Goal: Transaction & Acquisition: Purchase product/service

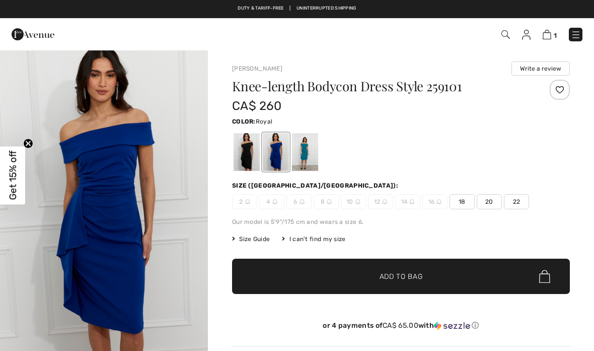
checkbox input "true"
click at [33, 39] on img at bounding box center [33, 34] width 43 height 20
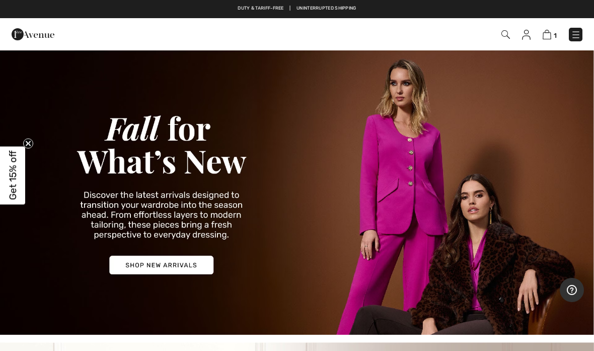
click at [135, 270] on img at bounding box center [297, 191] width 594 height 285
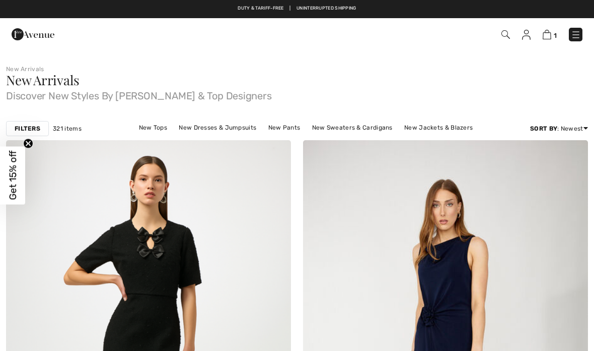
checkbox input "true"
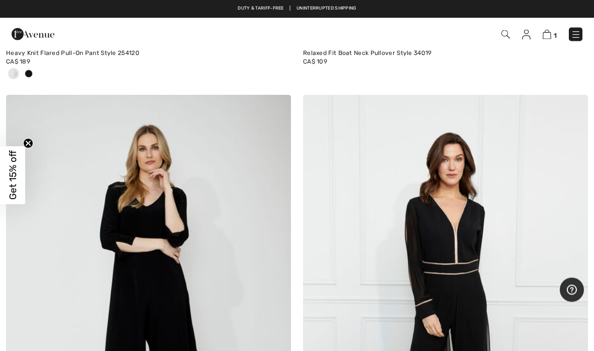
scroll to position [6935, 0]
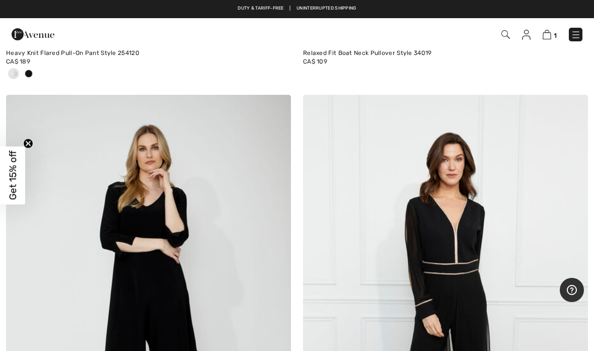
click at [24, 35] on img at bounding box center [33, 34] width 43 height 20
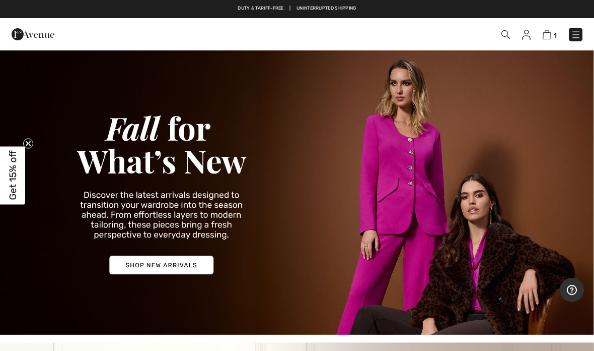
click at [577, 33] on img at bounding box center [576, 35] width 10 height 10
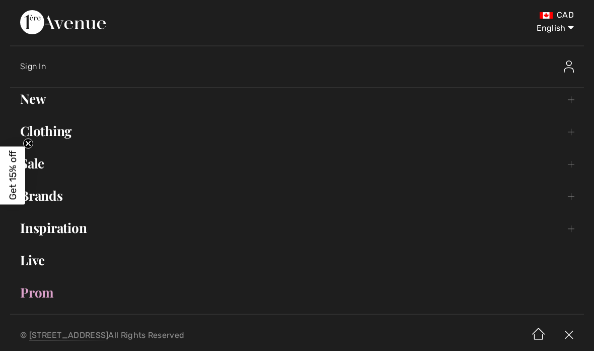
click at [567, 128] on link "Clothing Toggle submenu" at bounding box center [297, 131] width 574 height 22
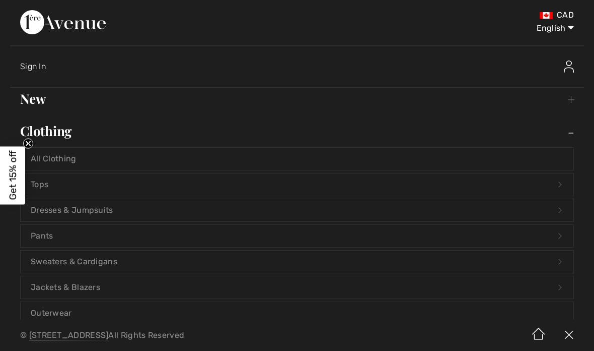
click at [61, 215] on link "Dresses & Jumpsuits Open submenu" at bounding box center [297, 210] width 553 height 22
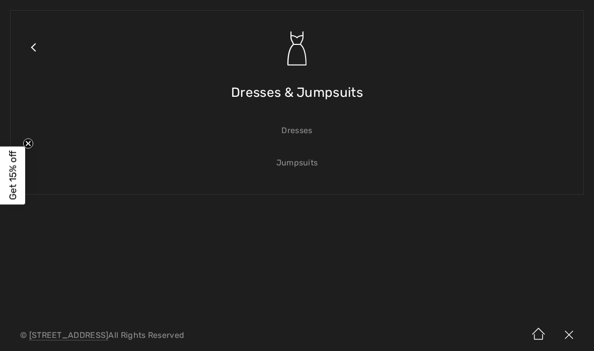
click at [298, 129] on link "Dresses" at bounding box center [297, 130] width 553 height 22
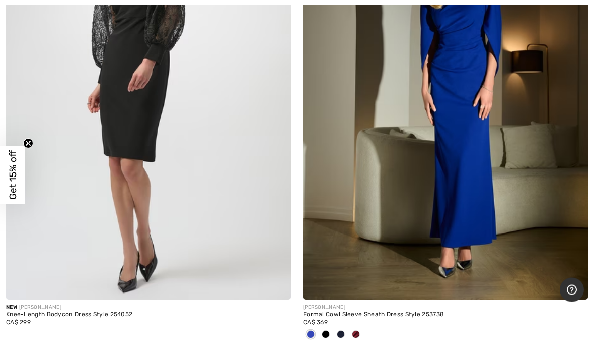
scroll to position [10510, 0]
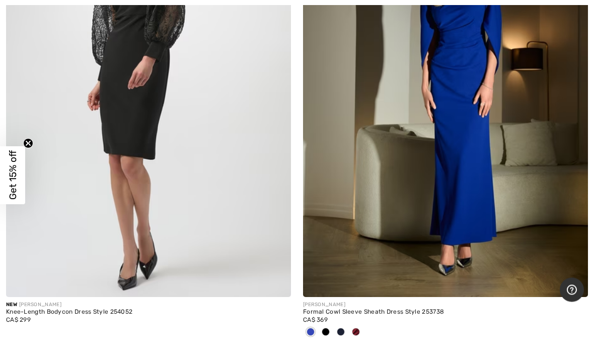
click at [352, 309] on div "Formal Cowl Sleeve Sheath Dress Style 253738" at bounding box center [445, 312] width 285 height 7
click at [373, 301] on div "[PERSON_NAME]" at bounding box center [445, 305] width 285 height 8
click at [375, 309] on div "Formal Cowl Sleeve Sheath Dress Style 253738" at bounding box center [445, 312] width 285 height 7
click at [353, 315] on div "CA$ 369" at bounding box center [445, 319] width 285 height 9
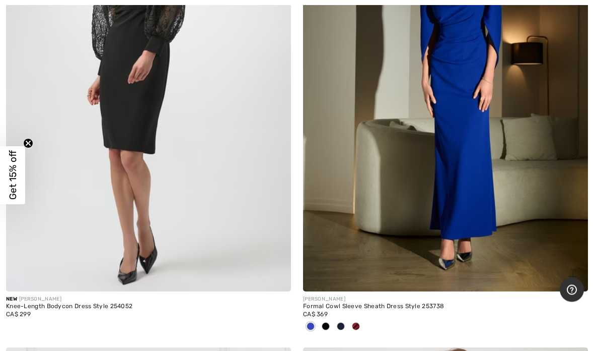
click at [373, 211] on img at bounding box center [445, 78] width 285 height 428
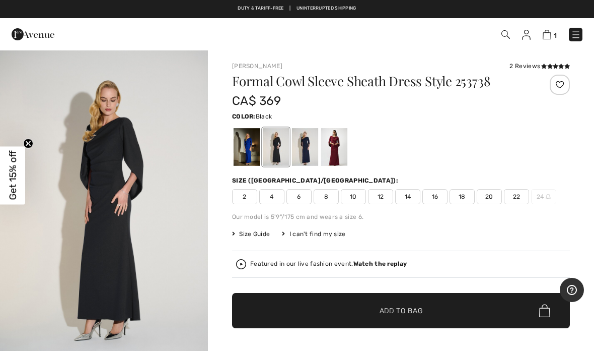
click at [306, 145] on div at bounding box center [305, 147] width 26 height 38
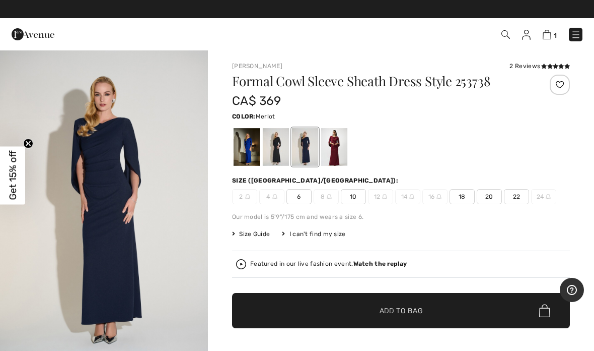
click at [339, 144] on div at bounding box center [334, 147] width 26 height 38
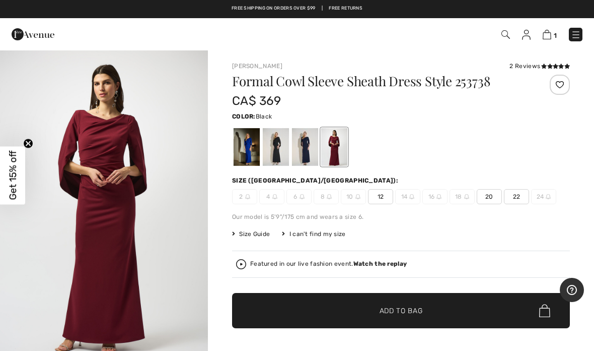
click at [279, 143] on div at bounding box center [276, 147] width 26 height 38
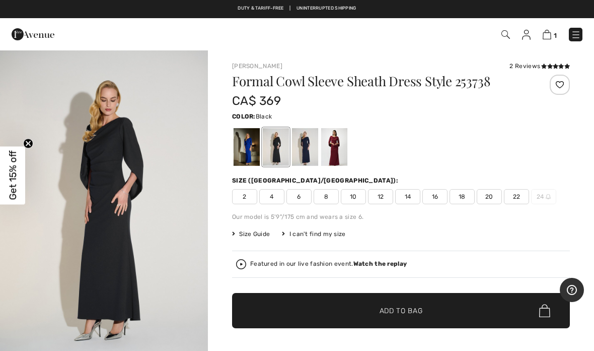
click at [358, 199] on span "10" at bounding box center [353, 196] width 25 height 15
click at [403, 314] on span "Add to Bag" at bounding box center [401, 310] width 43 height 11
